Goal: Information Seeking & Learning: Check status

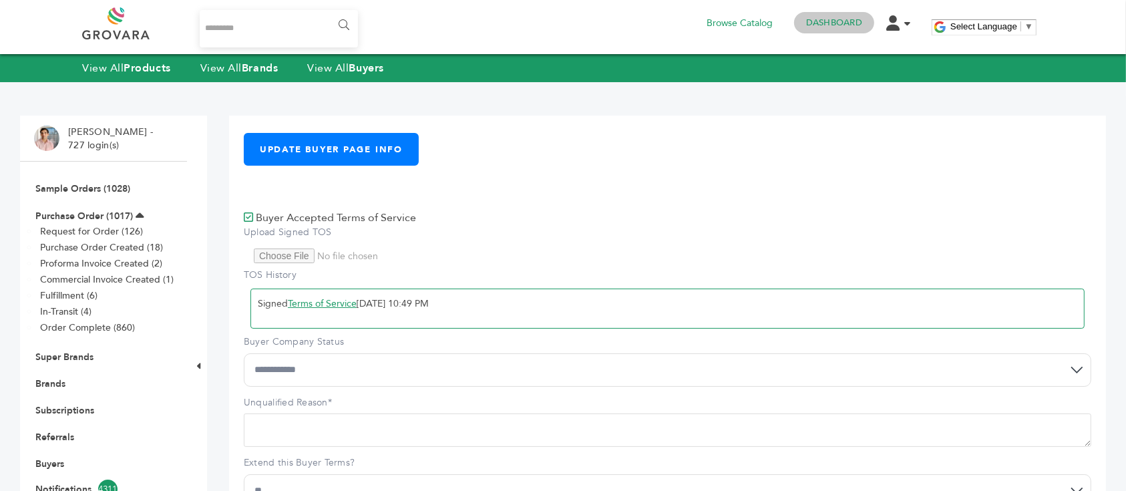
click at [840, 15] on h4 "Dashboard" at bounding box center [834, 22] width 80 height 21
click at [833, 21] on link "Dashboard" at bounding box center [834, 23] width 56 height 12
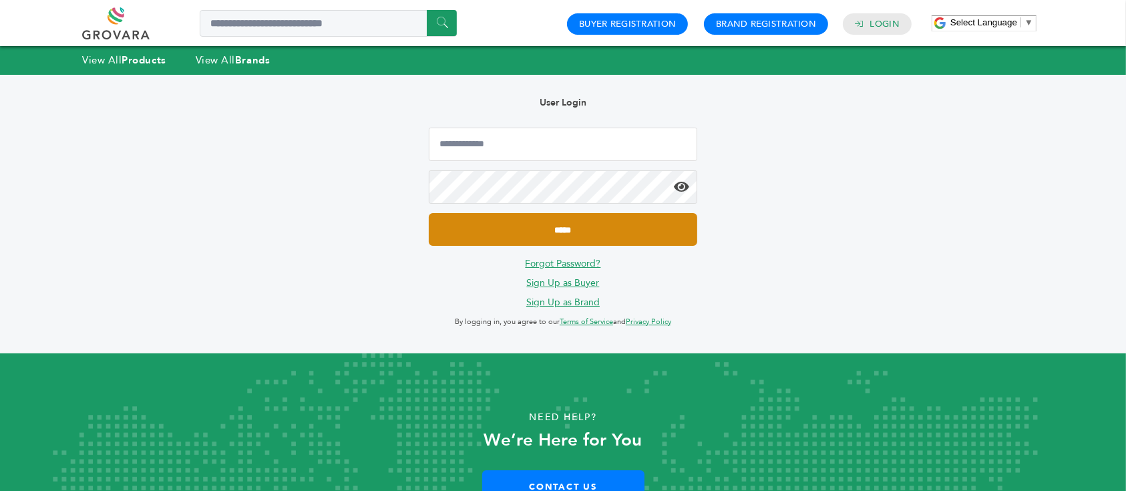
type input "**********"
click at [603, 224] on input "*****" at bounding box center [563, 229] width 268 height 33
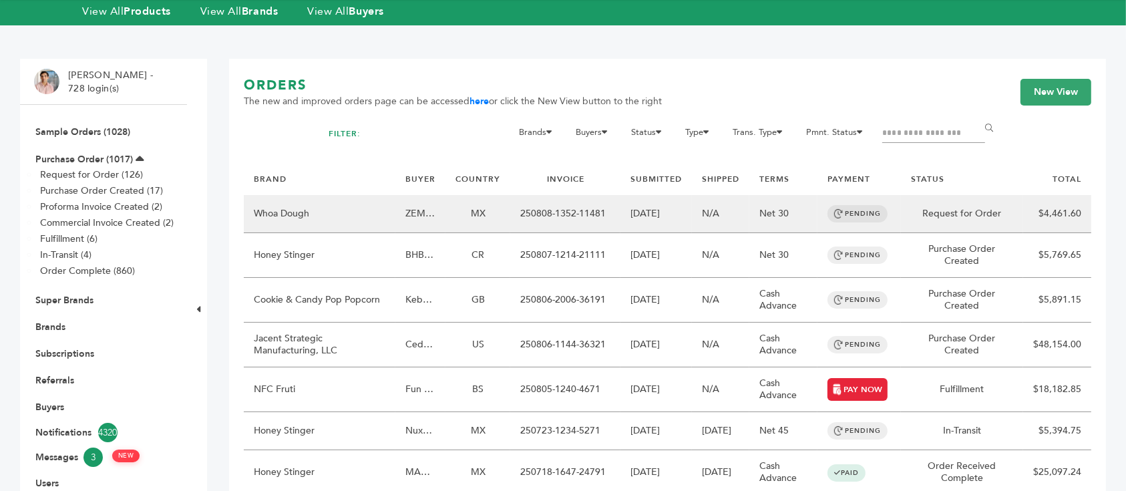
scroll to position [60, 0]
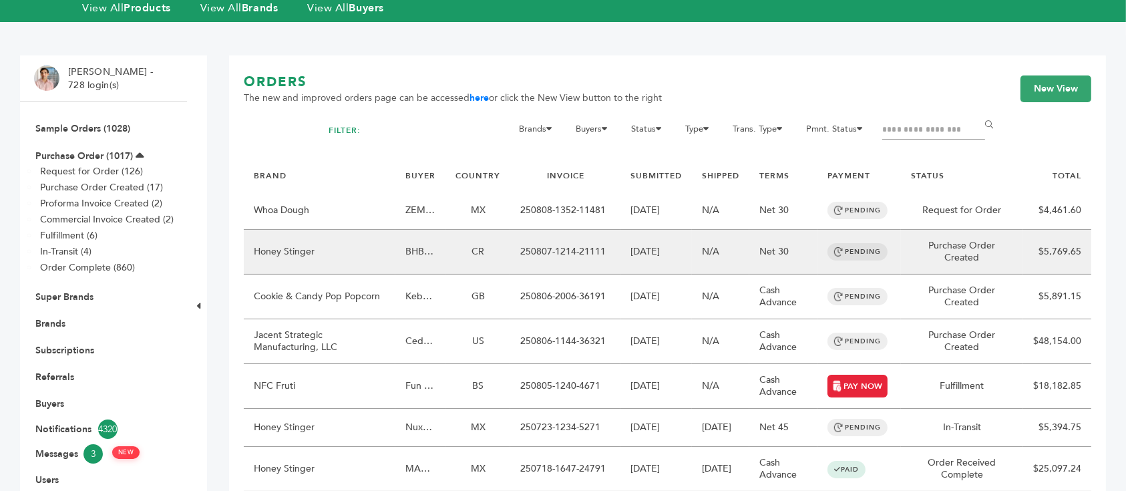
click at [370, 242] on td "Honey Stinger" at bounding box center [320, 252] width 152 height 45
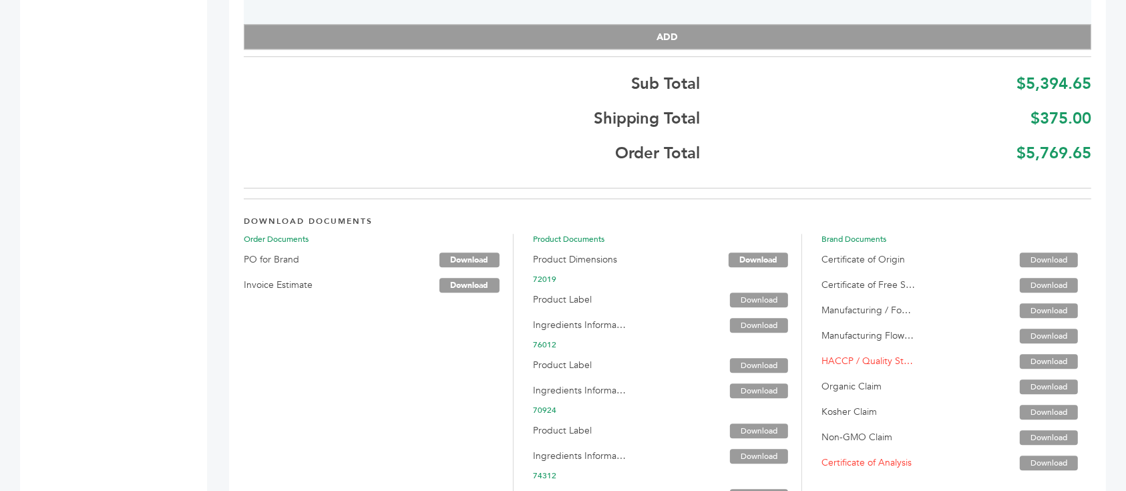
scroll to position [3527, 0]
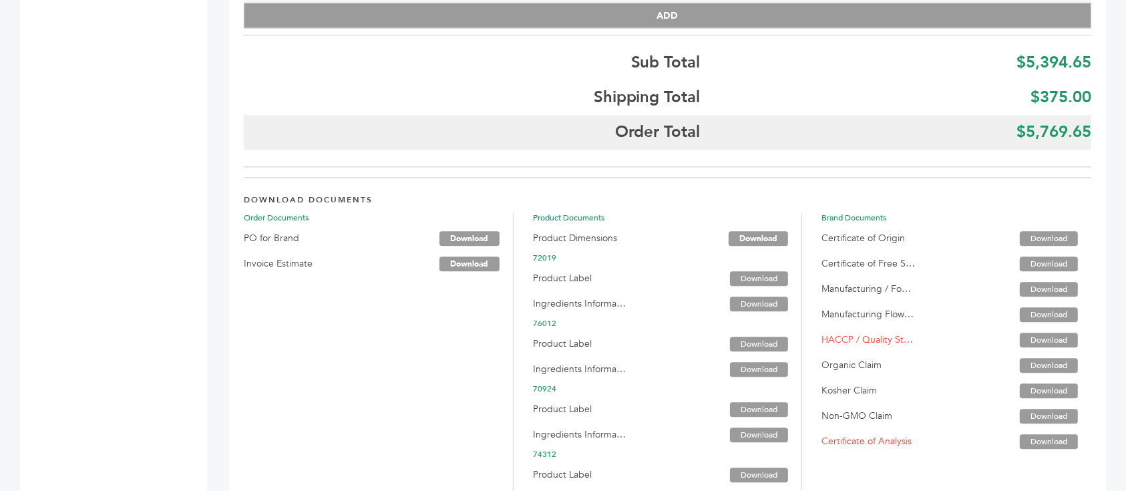
click at [1055, 134] on b "$5,769.65" at bounding box center [1053, 132] width 75 height 22
copy b "5,769.65"
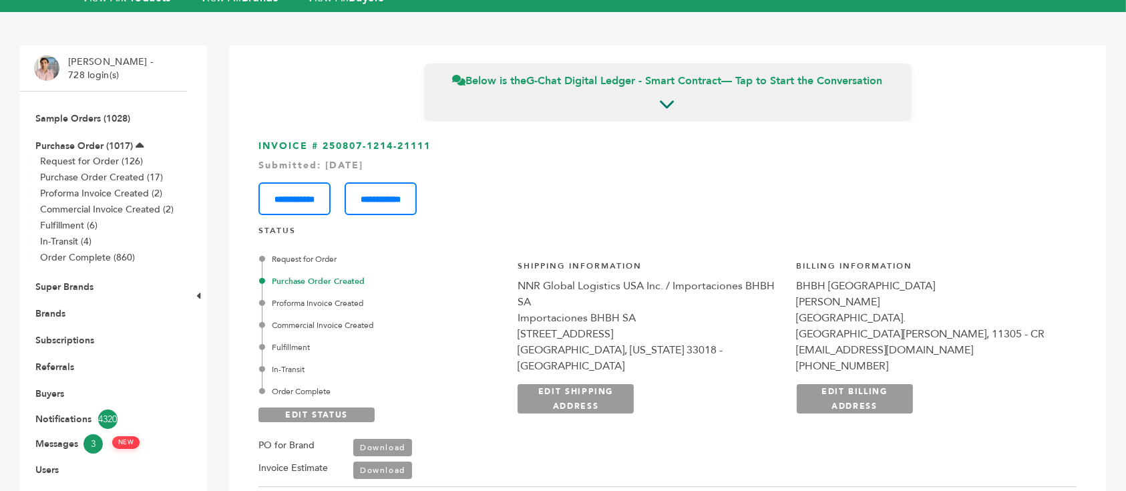
scroll to position [71, 0]
click at [91, 150] on link "Purchase Order (1017)" at bounding box center [83, 145] width 97 height 13
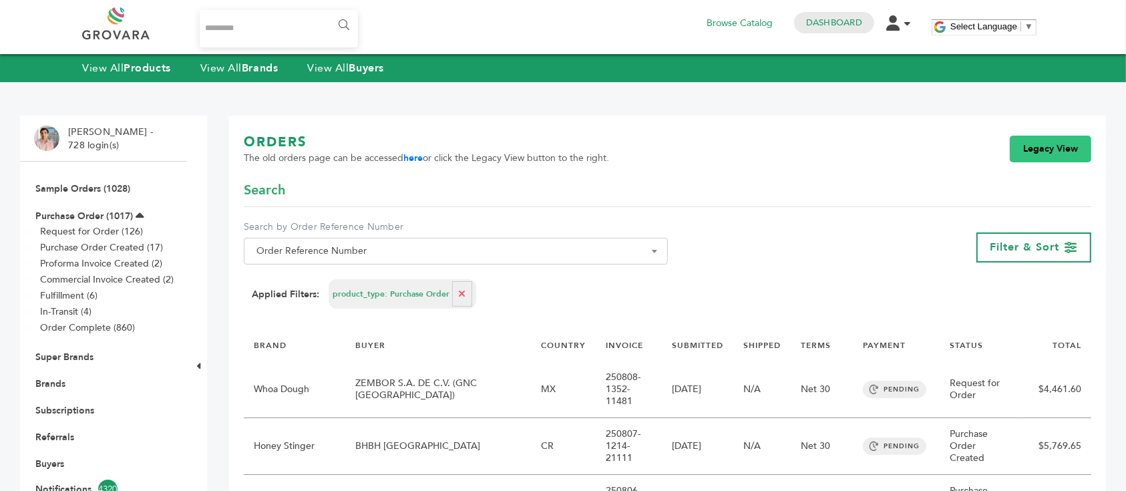
click at [1064, 156] on link "Legacy View" at bounding box center [1049, 149] width 81 height 27
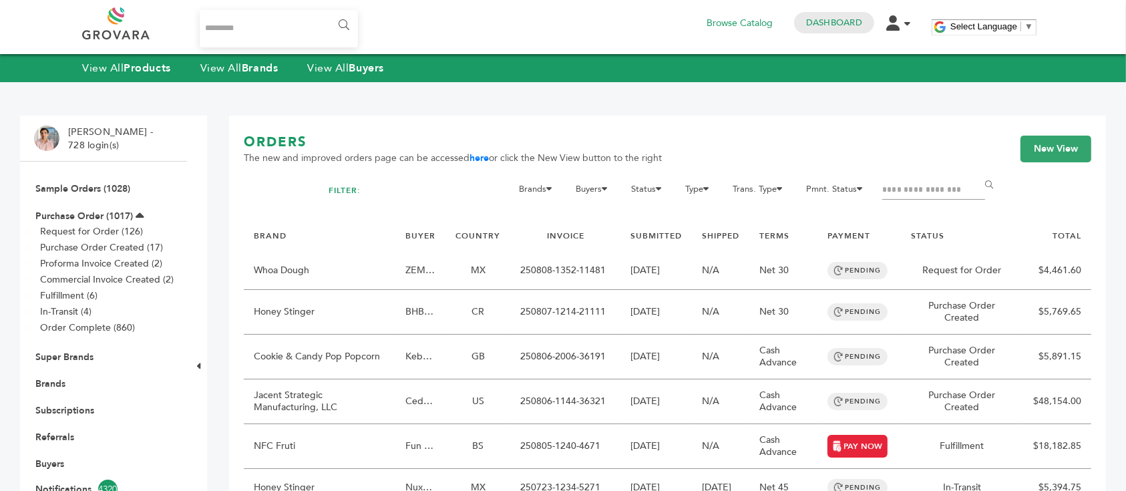
click at [910, 190] on input "Filter by keywords" at bounding box center [933, 190] width 103 height 19
type input "****"
click at [976, 172] on input "******" at bounding box center [991, 185] width 30 height 27
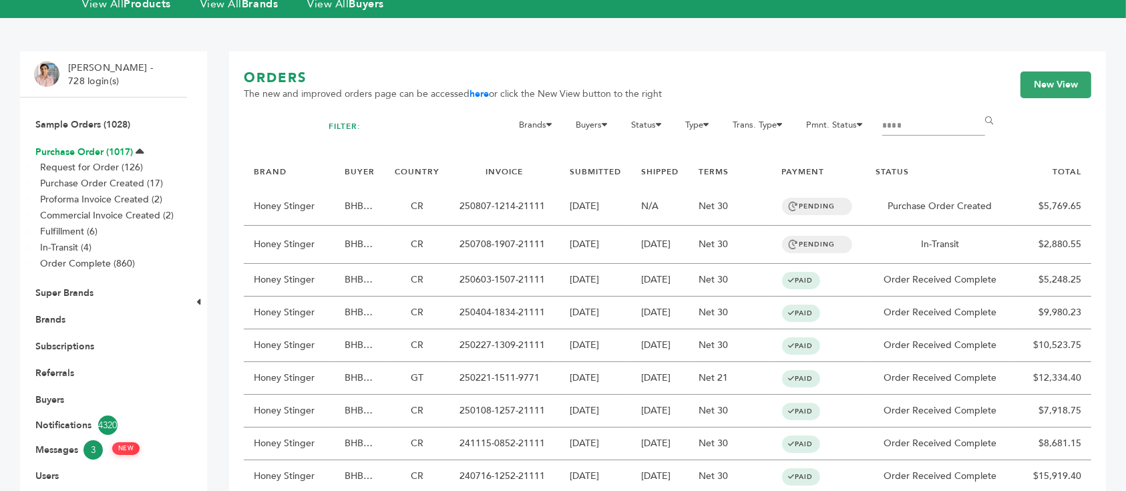
click at [85, 148] on link "Purchase Order (1017)" at bounding box center [83, 152] width 97 height 13
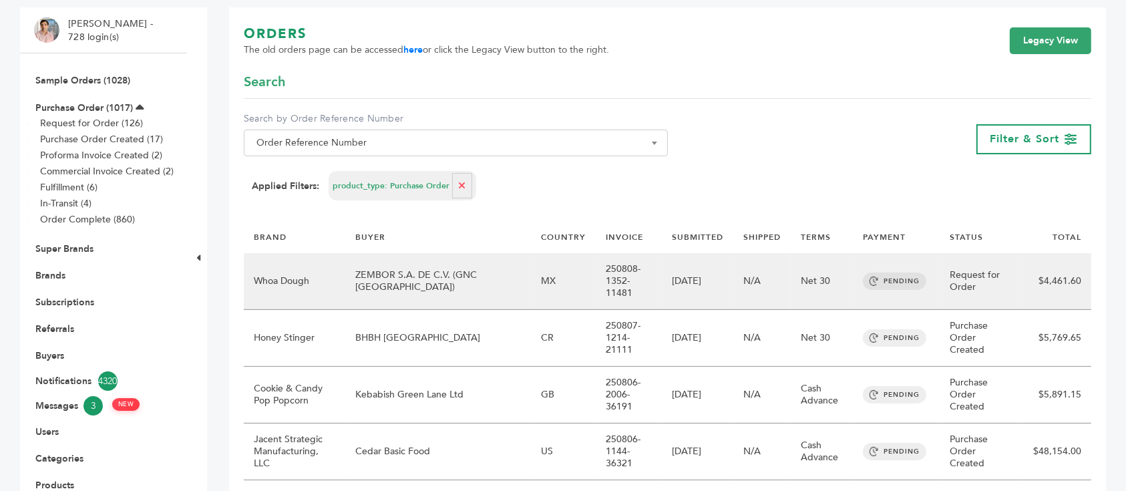
scroll to position [110, 0]
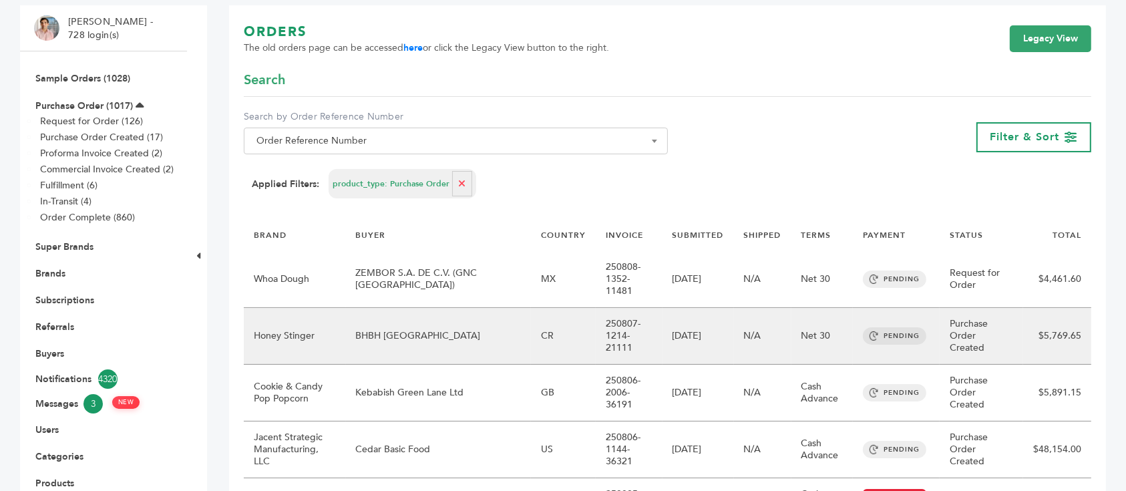
click at [481, 317] on td "BHBH [GEOGRAPHIC_DATA]" at bounding box center [438, 336] width 185 height 57
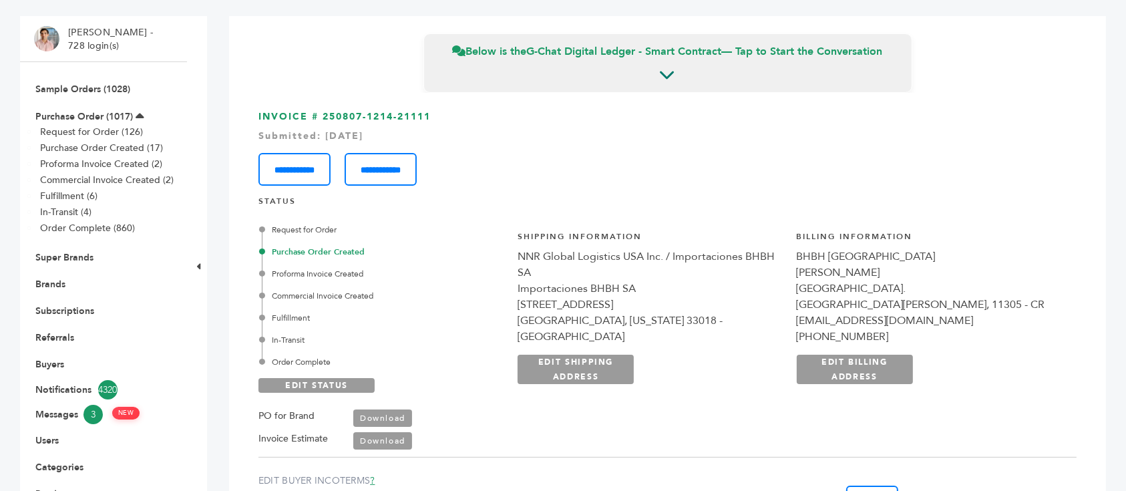
scroll to position [101, 0]
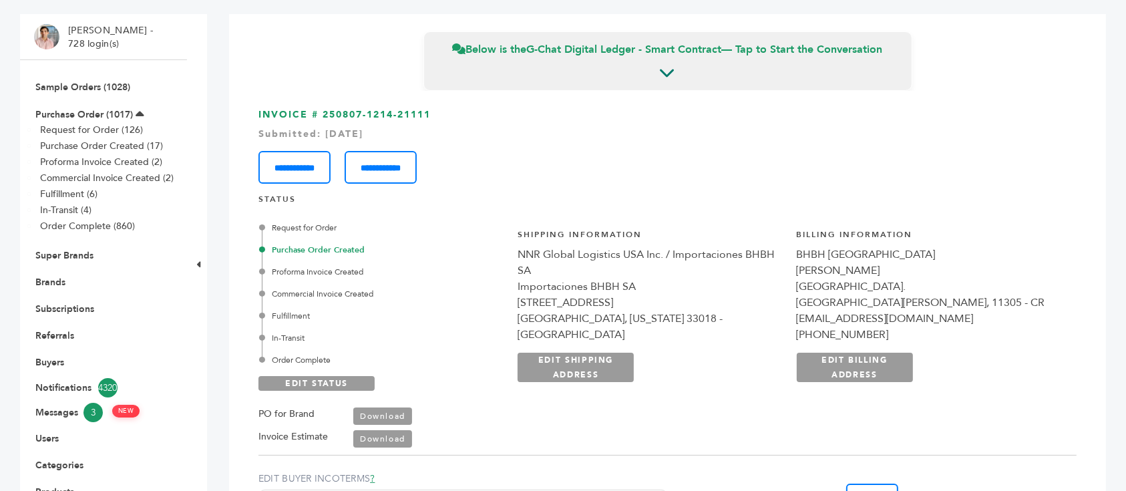
drag, startPoint x: 324, startPoint y: 114, endPoint x: 432, endPoint y: 118, distance: 107.6
click at [432, 118] on h3 "**********" at bounding box center [667, 145] width 818 height 75
copy h3 "250807-1214-21111"
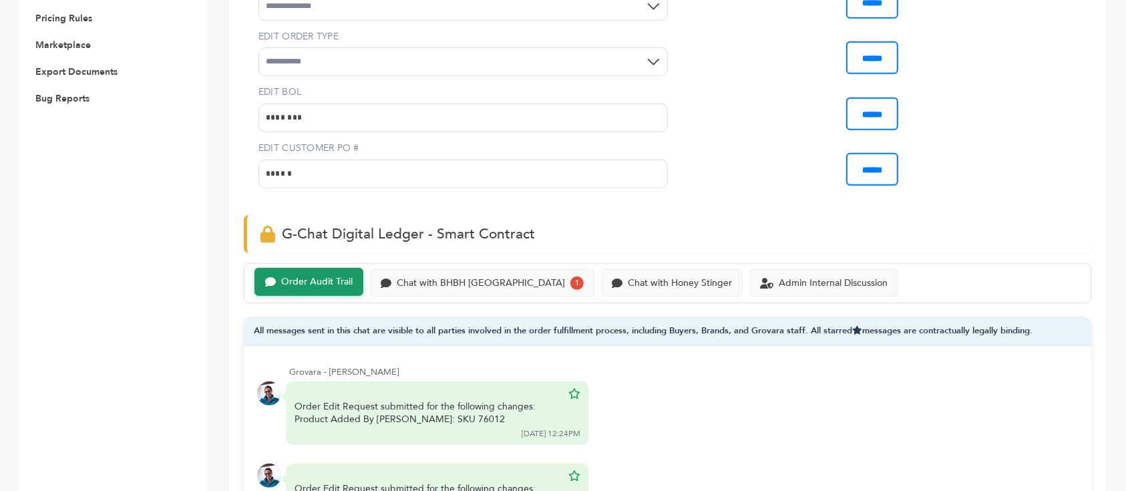
scroll to position [656, 0]
click at [480, 275] on div "Chat with BHBH Costa Rica" at bounding box center [481, 280] width 168 height 11
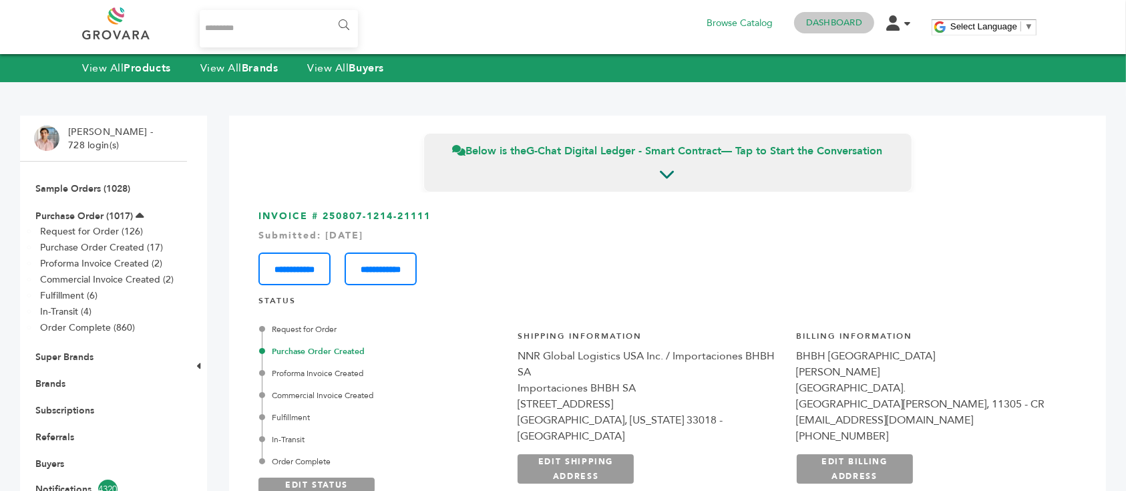
click at [820, 25] on link "Dashboard" at bounding box center [834, 23] width 56 height 12
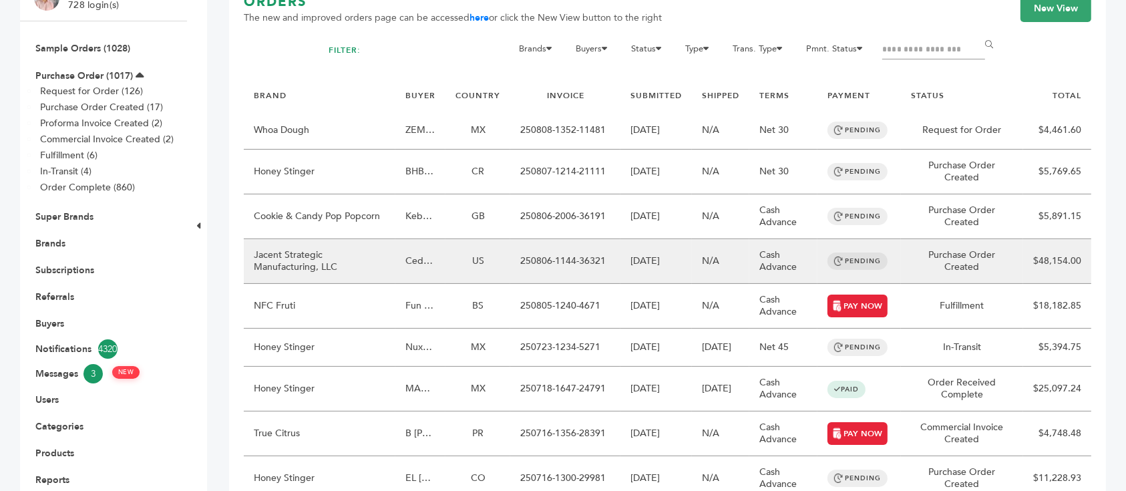
scroll to position [155, 0]
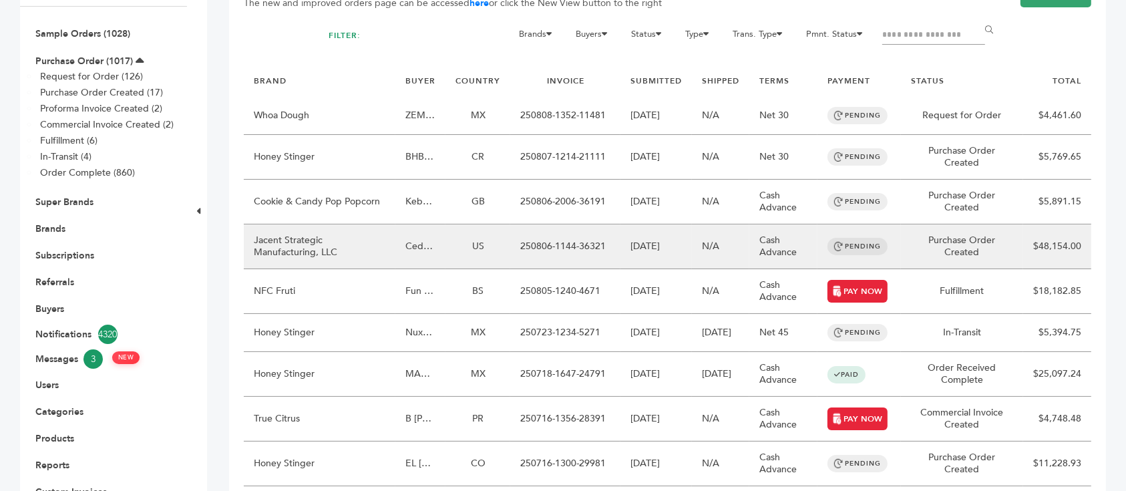
click at [392, 236] on td "Jacent Strategic Manufacturing, LLC" at bounding box center [320, 246] width 152 height 45
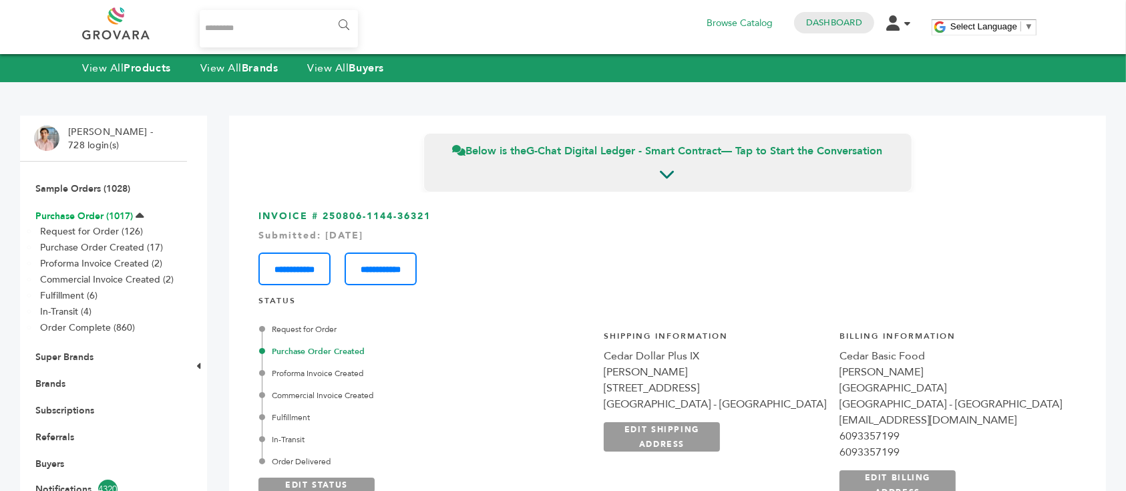
click at [101, 216] on link "Purchase Order (1017)" at bounding box center [83, 216] width 97 height 13
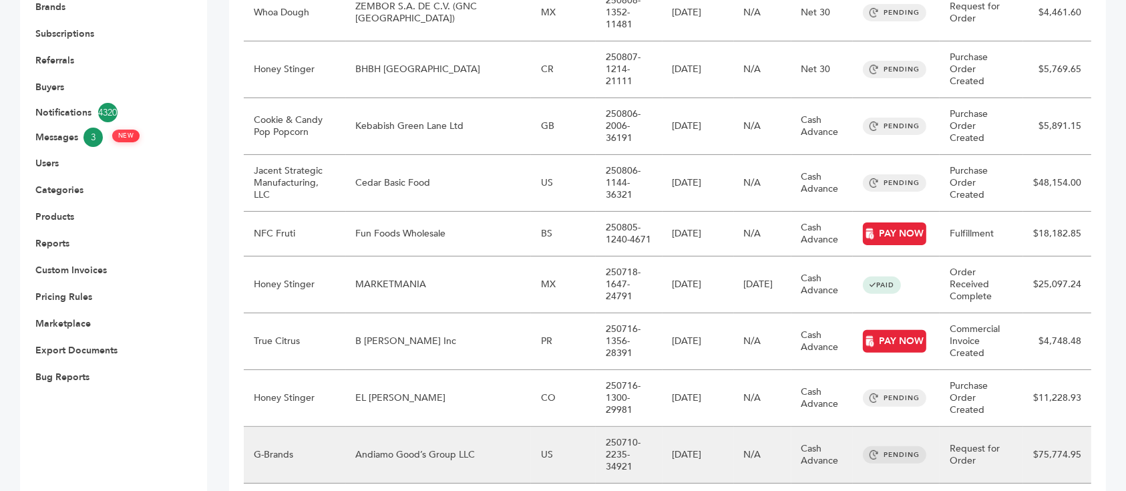
scroll to position [369, 0]
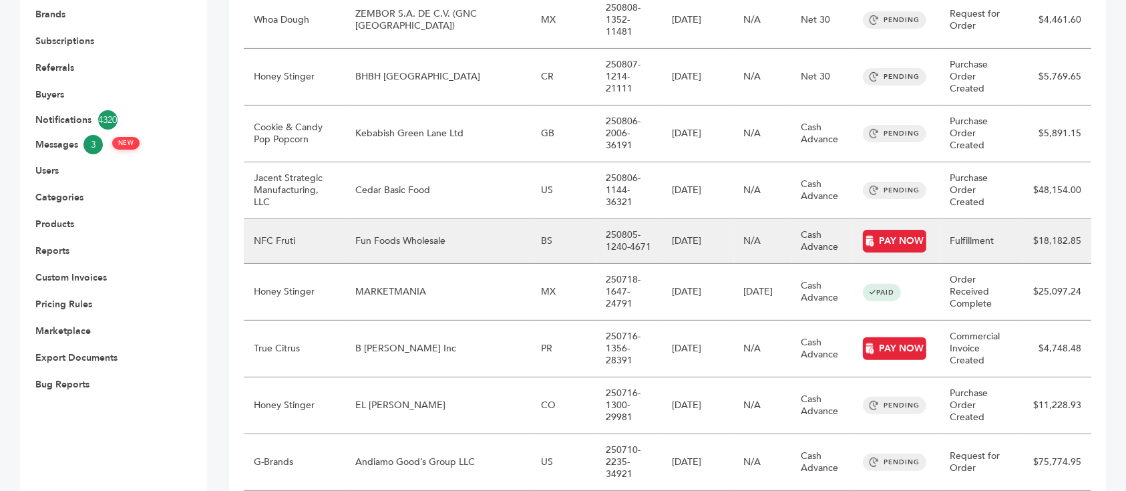
click at [438, 219] on td "Fun Foods Wholesale" at bounding box center [438, 241] width 185 height 45
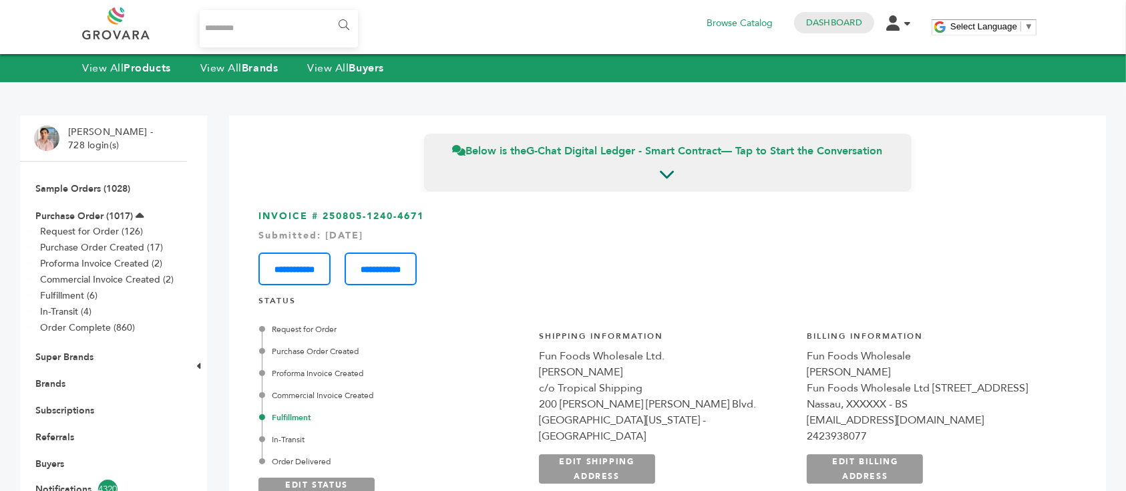
drag, startPoint x: 319, startPoint y: 211, endPoint x: 435, endPoint y: 211, distance: 115.5
click at [435, 211] on h3 "**********" at bounding box center [667, 247] width 818 height 75
copy h3 "250805-1240-4671"
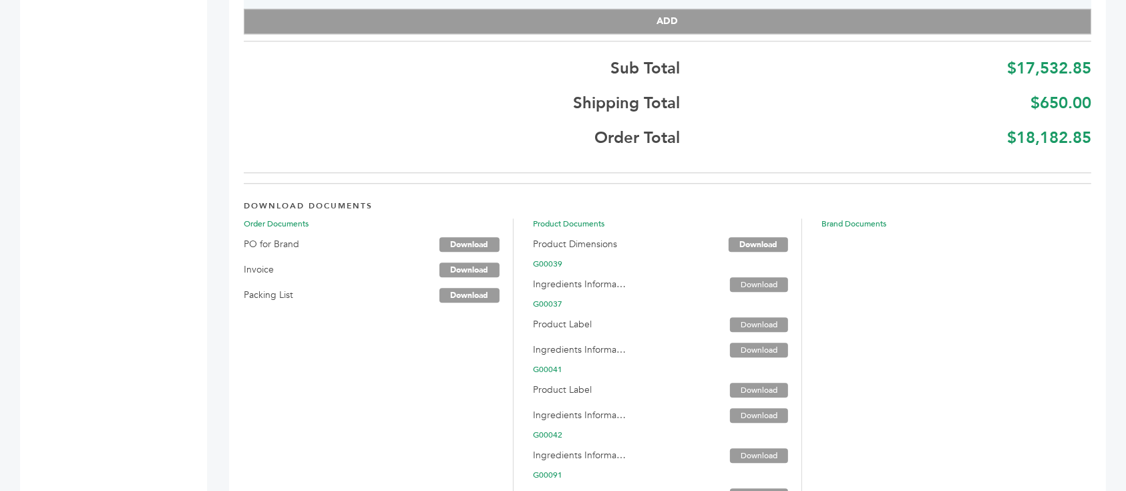
scroll to position [3447, 0]
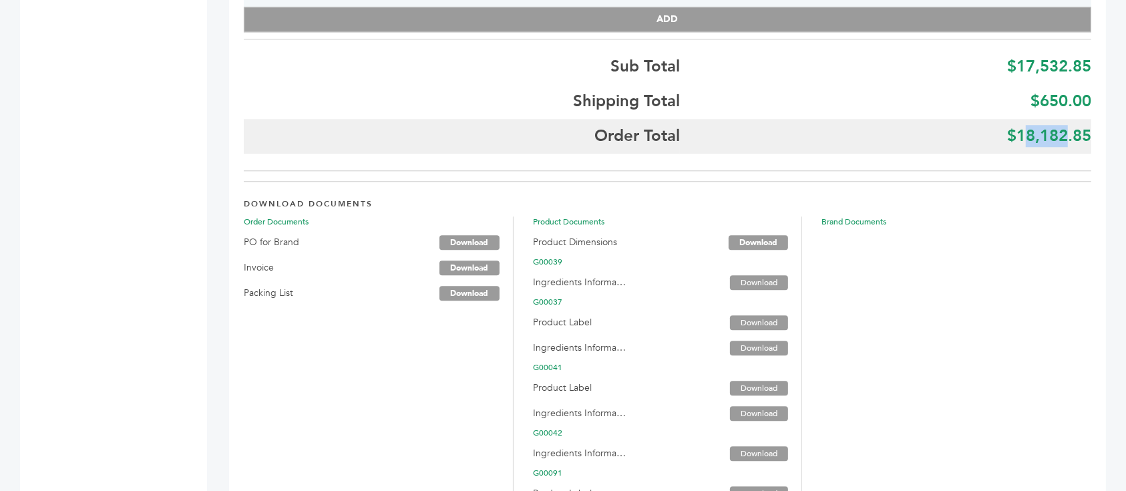
drag, startPoint x: 1022, startPoint y: 132, endPoint x: 1065, endPoint y: 131, distance: 43.4
click at [1065, 131] on b "$18,182.85" at bounding box center [1049, 136] width 84 height 22
copy b "18,182.85"
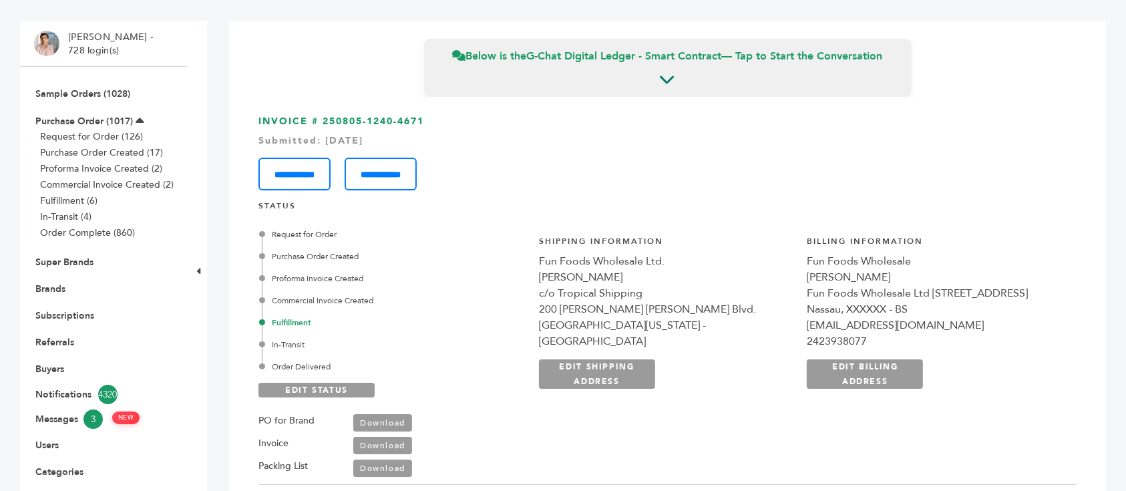
scroll to position [0, 0]
